Goal: Navigation & Orientation: Find specific page/section

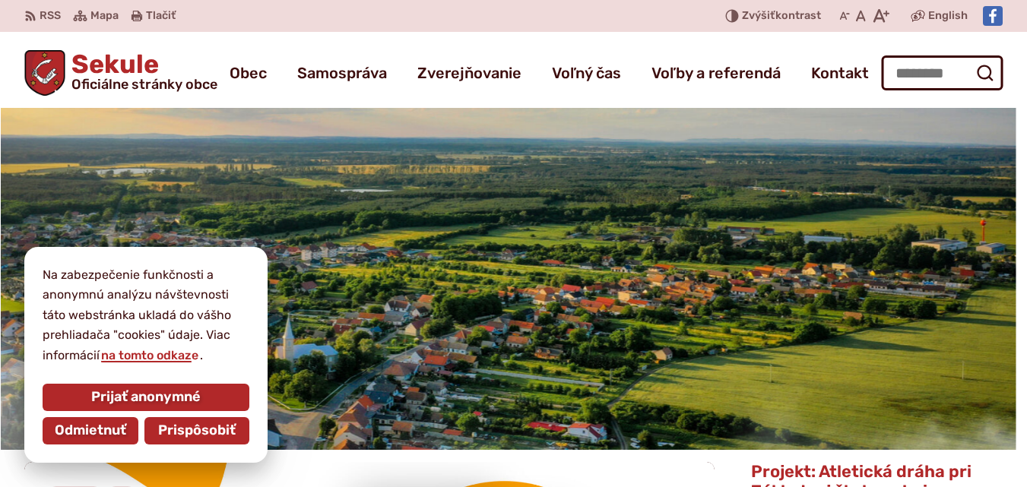
scroll to position [5, 0]
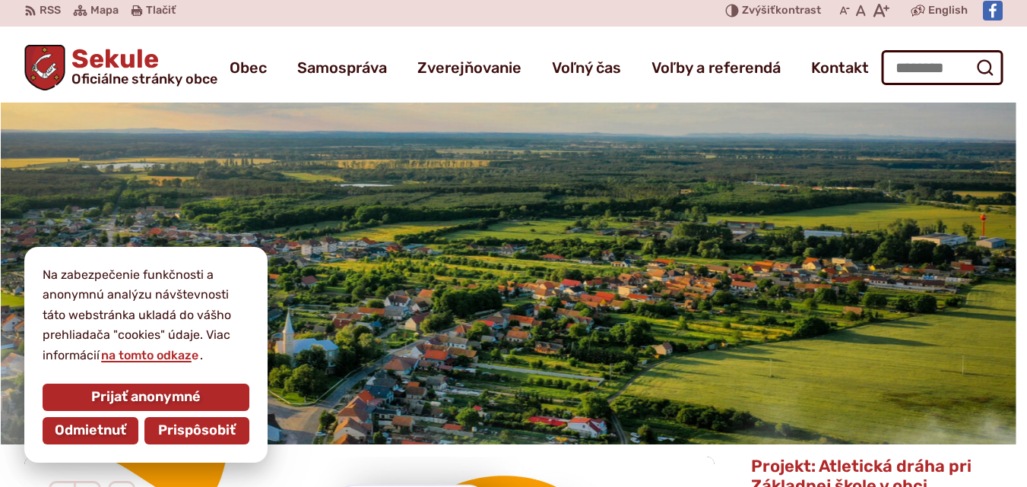
click at [205, 430] on span "Prispôsobiť" at bounding box center [197, 431] width 78 height 17
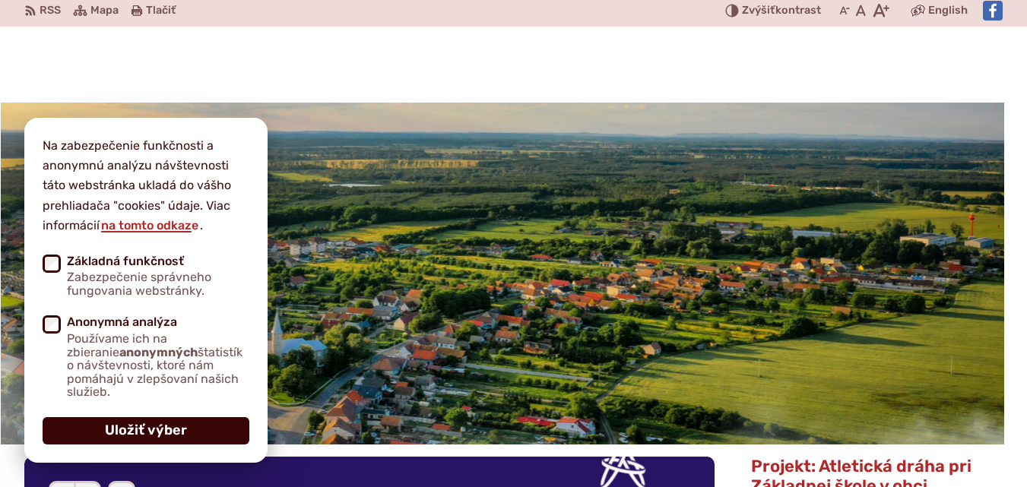
click at [108, 433] on span "Uložiť výber" at bounding box center [146, 431] width 82 height 17
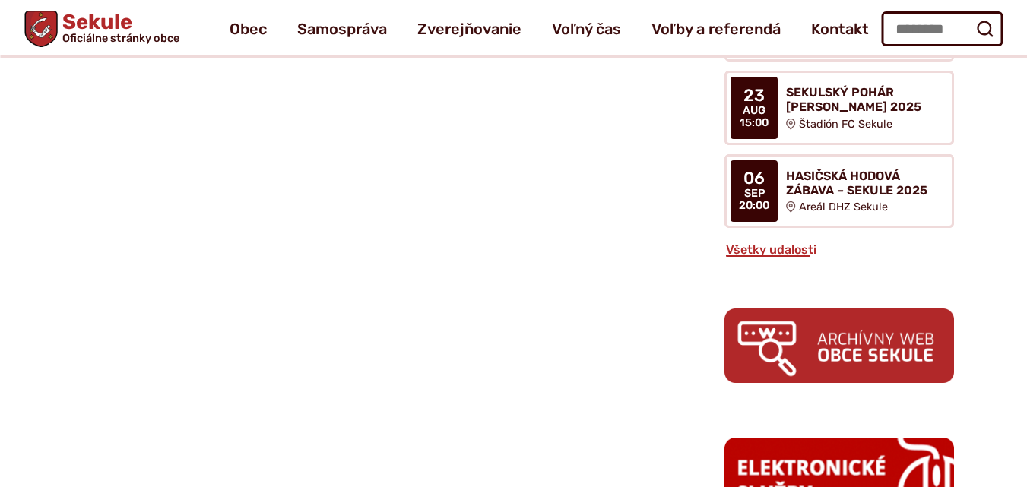
scroll to position [1012, 0]
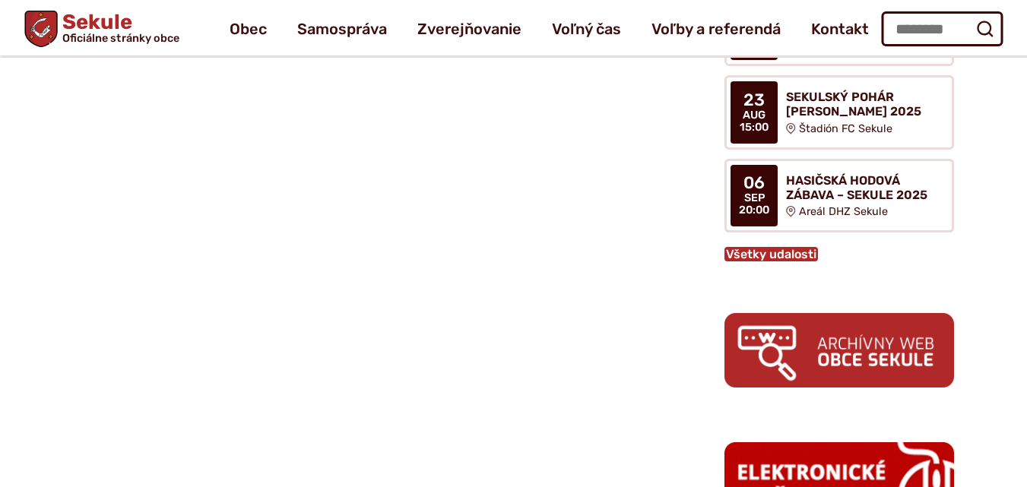
click at [796, 257] on link "Všetky udalosti" at bounding box center [772, 254] width 94 height 14
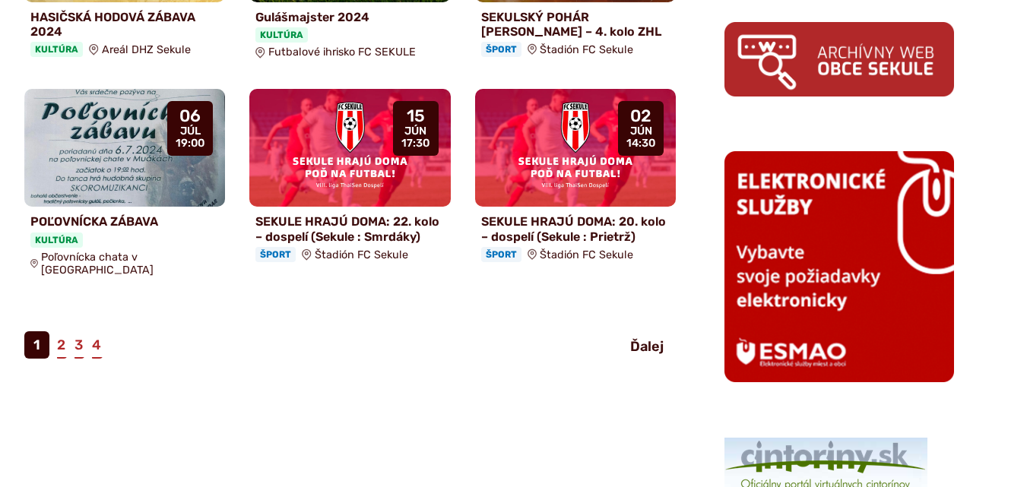
scroll to position [1257, 0]
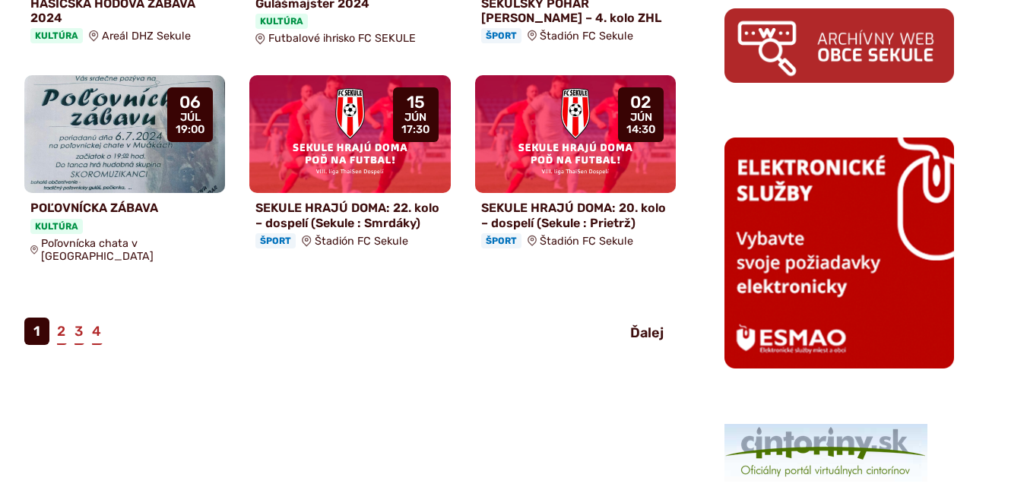
click at [59, 318] on link "2" at bounding box center [61, 331] width 11 height 27
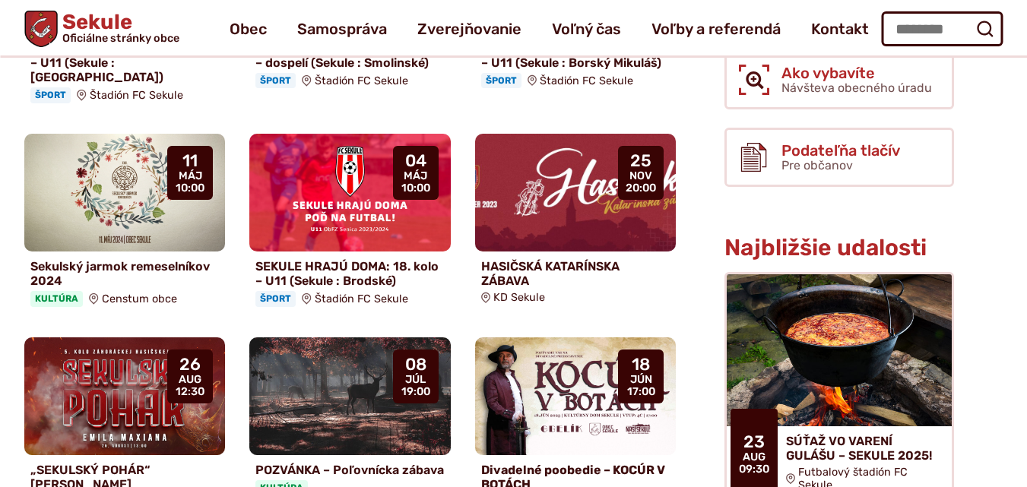
scroll to position [507, 0]
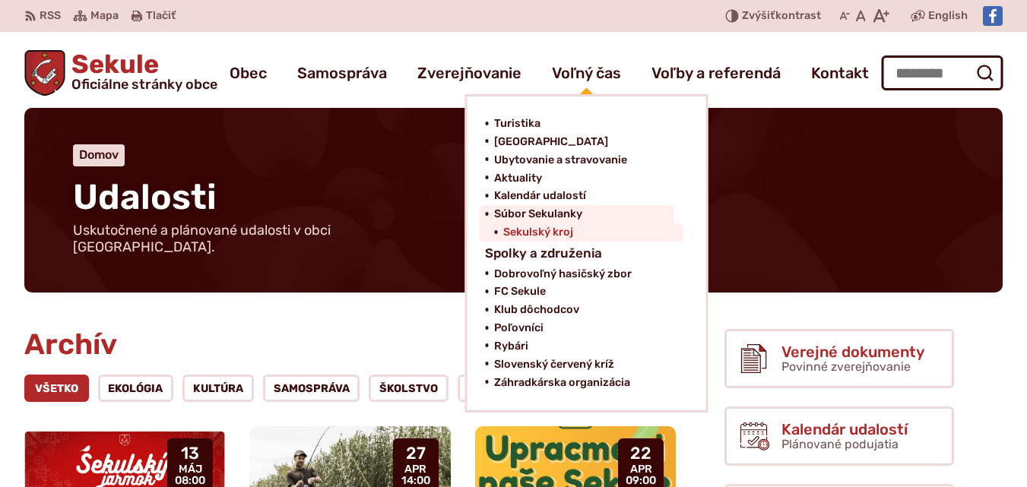
click at [524, 230] on span "Sekulský kroj" at bounding box center [538, 233] width 70 height 18
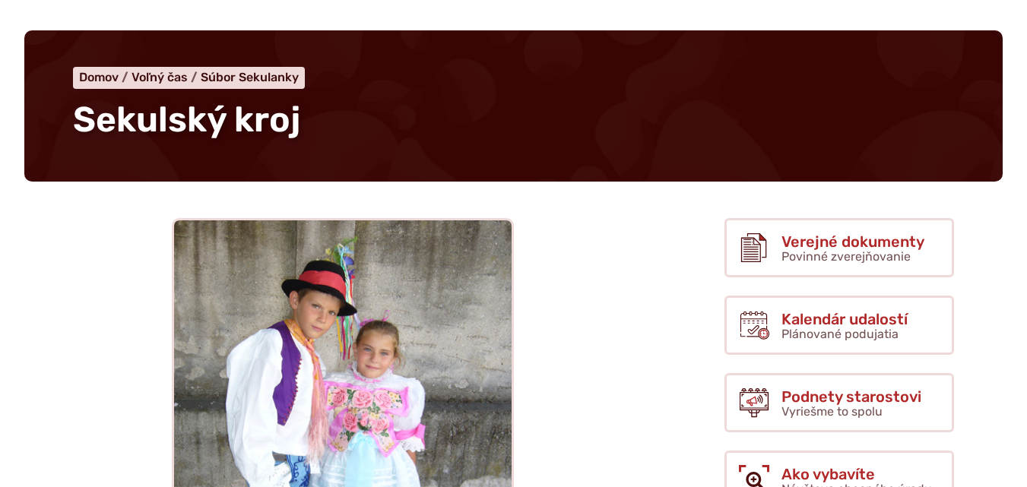
scroll to position [426, 0]
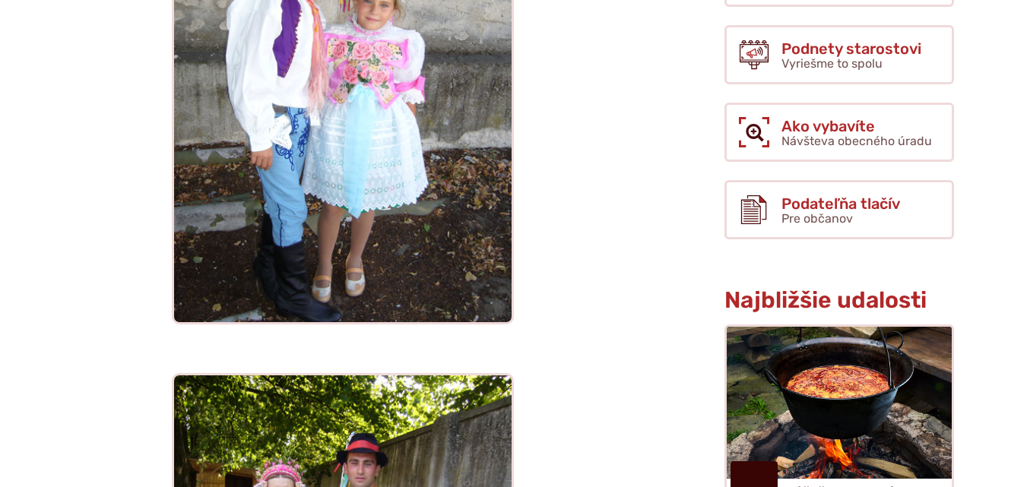
drag, startPoint x: 1034, startPoint y: 94, endPoint x: 1034, endPoint y: 129, distance: 35.8
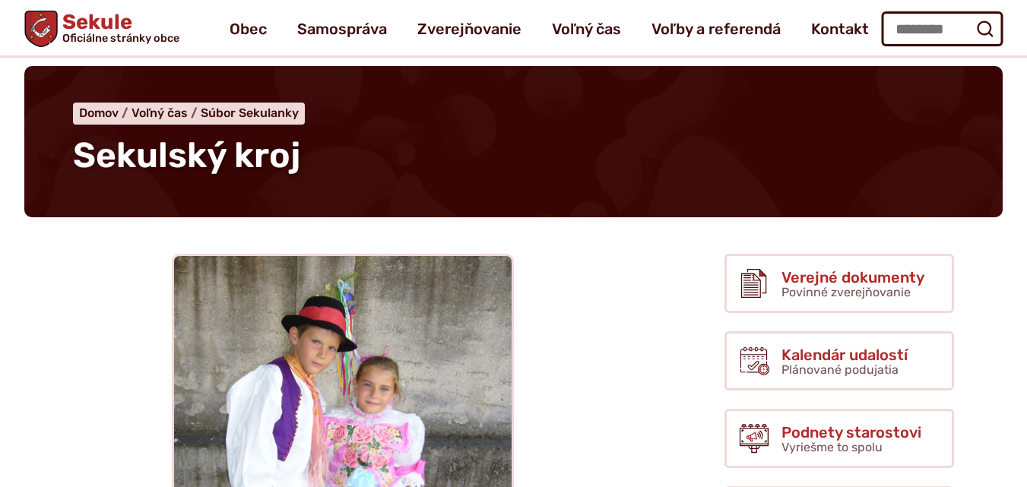
scroll to position [0, 0]
